Goal: Find specific page/section: Find specific page/section

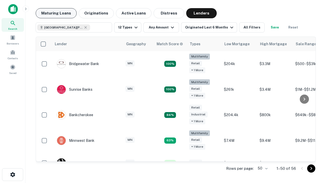
click at [56, 13] on button "Maturing Loans" at bounding box center [56, 13] width 41 height 10
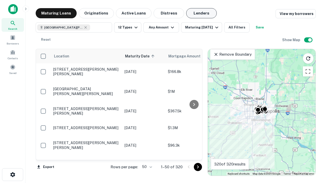
click at [201, 13] on button "Lenders" at bounding box center [201, 13] width 31 height 10
